Goal: Go to known website: Access a specific website the user already knows

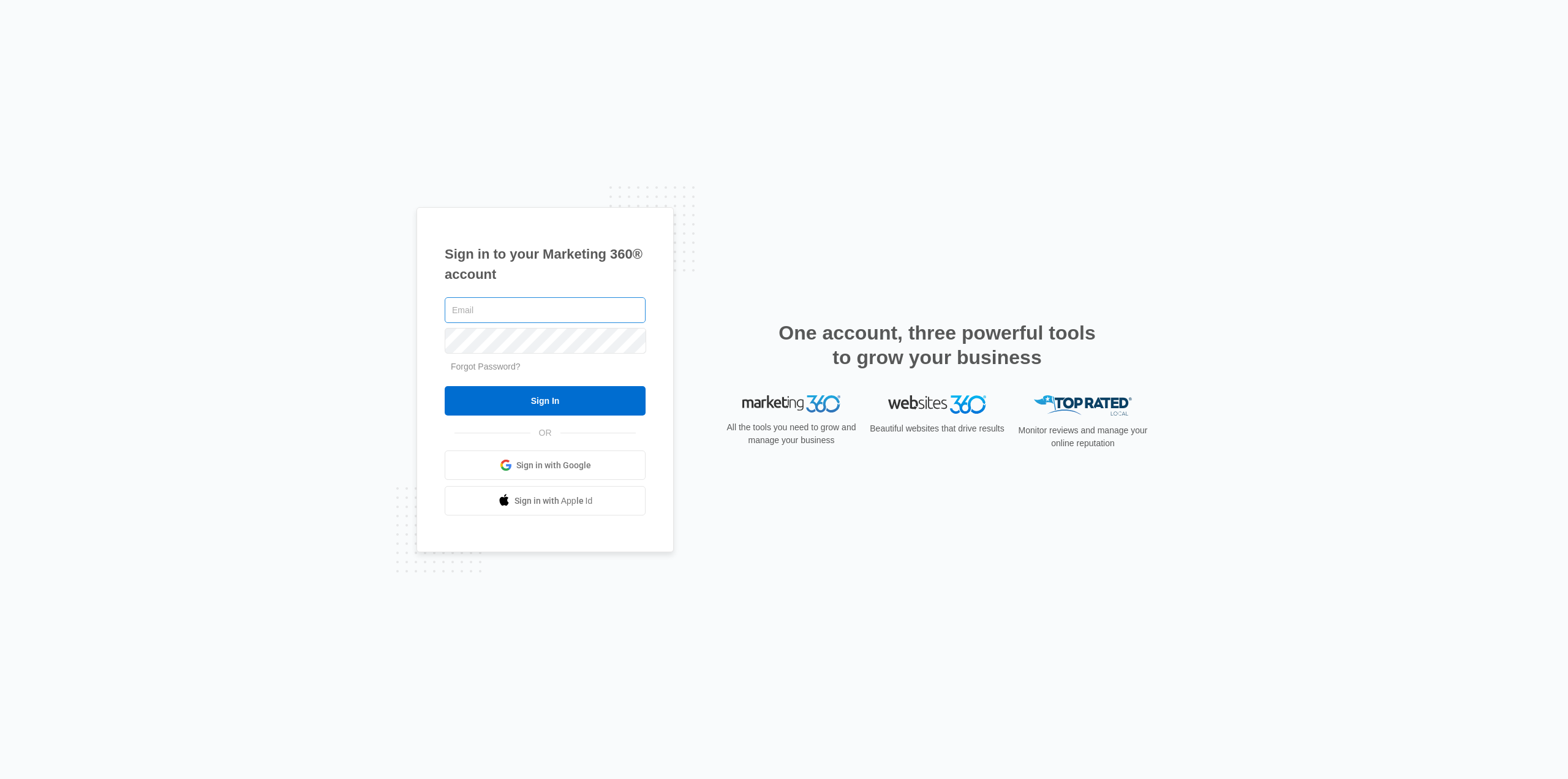
click at [511, 300] on input "text" at bounding box center [545, 310] width 201 height 26
type input "[PERSON_NAME][EMAIL_ADDRESS][DOMAIN_NAME]"
click at [445, 386] on input "Sign In" at bounding box center [545, 401] width 201 height 29
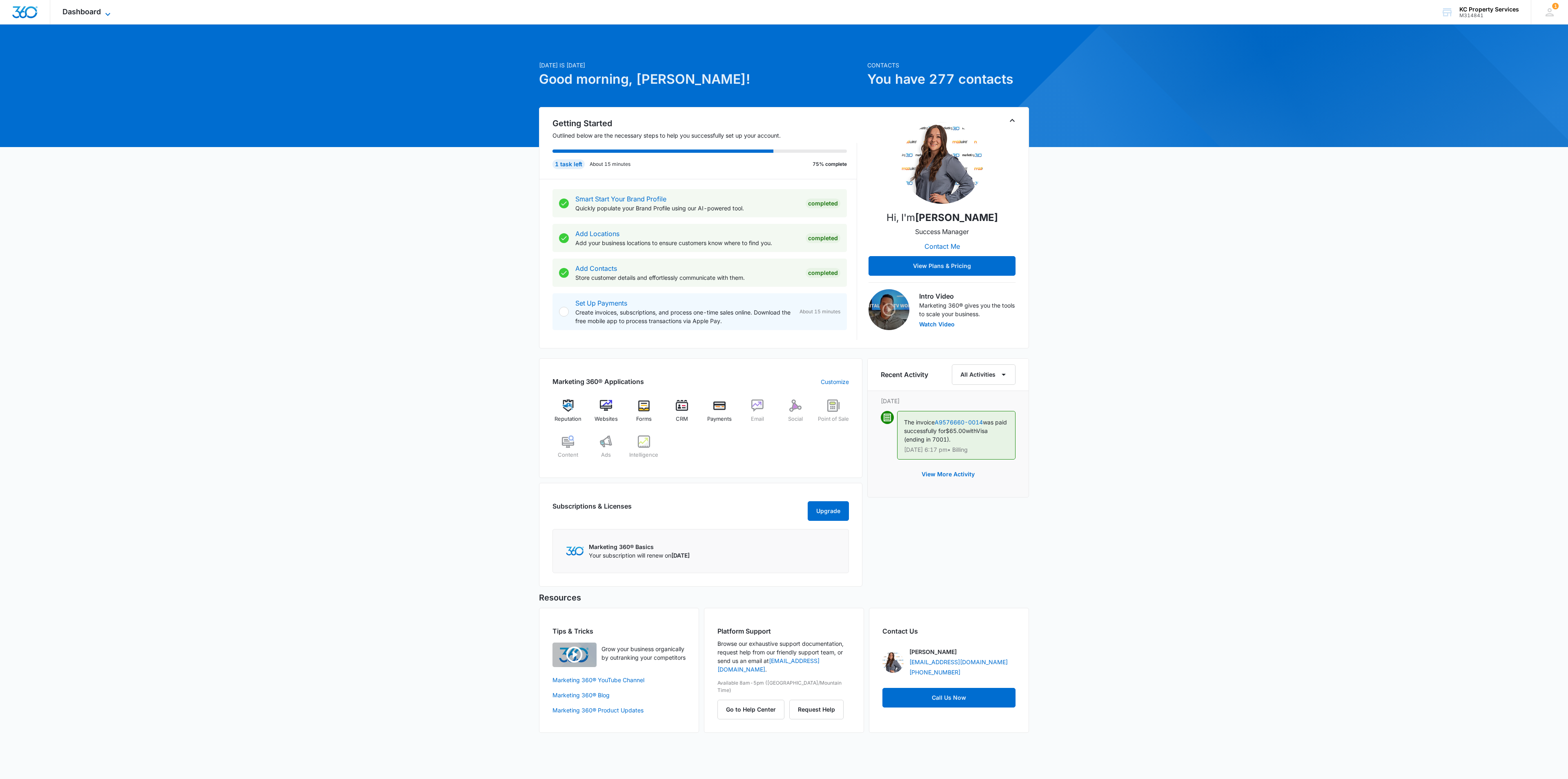
click at [100, 10] on span "Dashboard" at bounding box center [82, 12] width 38 height 9
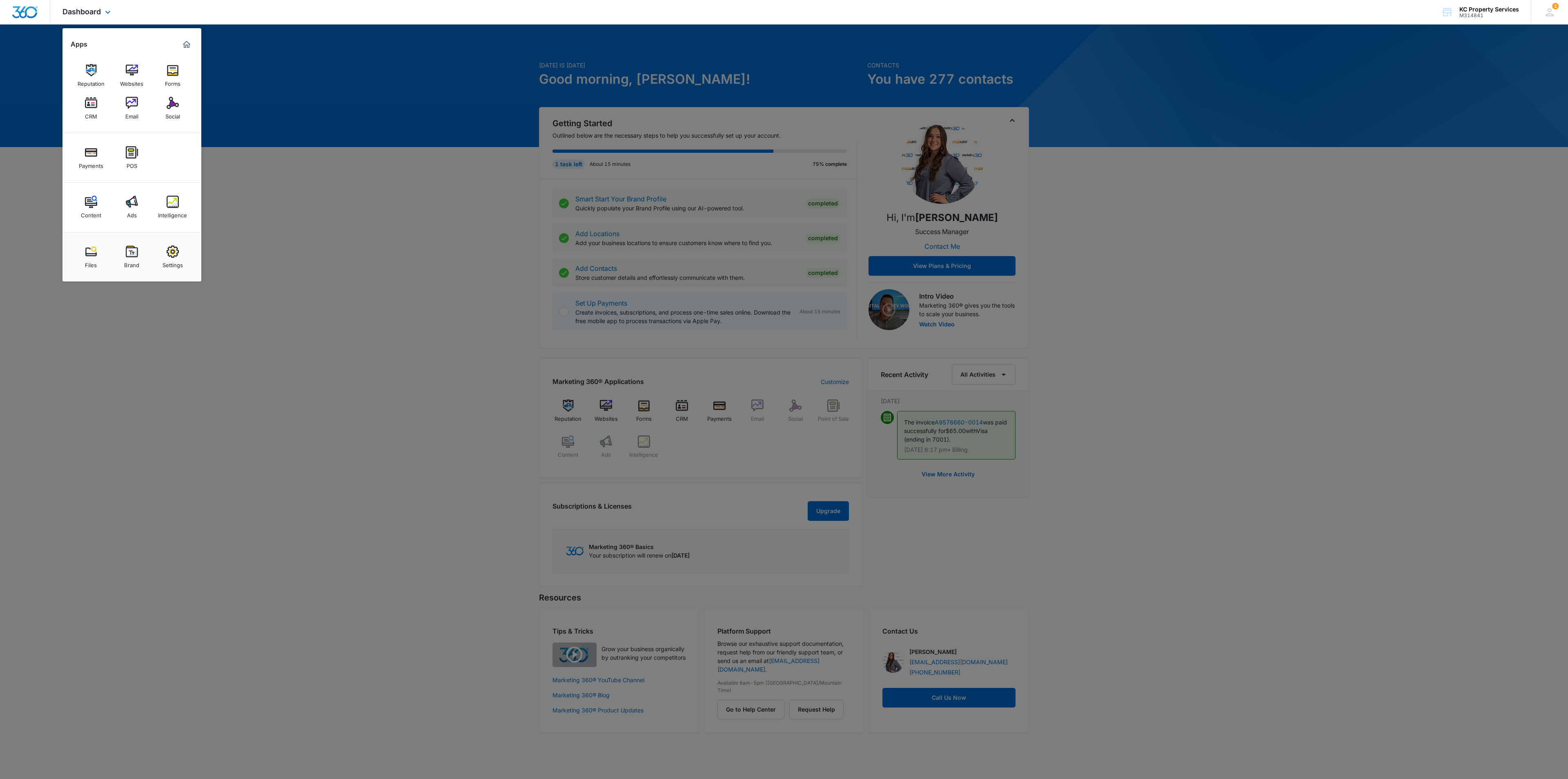
click at [149, 60] on div "Reputation Websites Forms CRM Email Social" at bounding box center [132, 92] width 139 height 82
click at [131, 76] on img at bounding box center [132, 70] width 12 height 12
